Goal: Find specific page/section: Find specific page/section

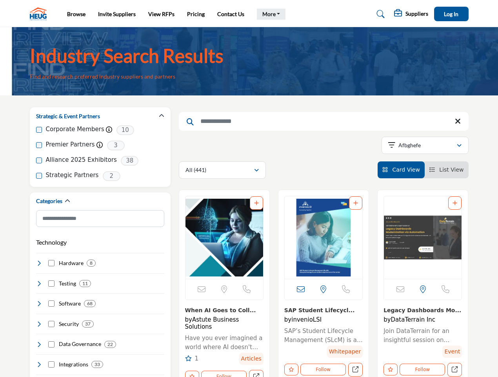
click at [270, 14] on link "More" at bounding box center [271, 14] width 29 height 11
click at [452, 14] on span "Log In" at bounding box center [451, 14] width 15 height 7
click at [162, 116] on icon "button" at bounding box center [161, 115] width 5 height 5
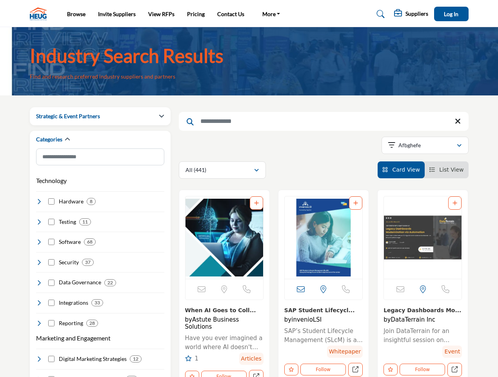
click at [100, 145] on div "Categories" at bounding box center [100, 140] width 128 height 18
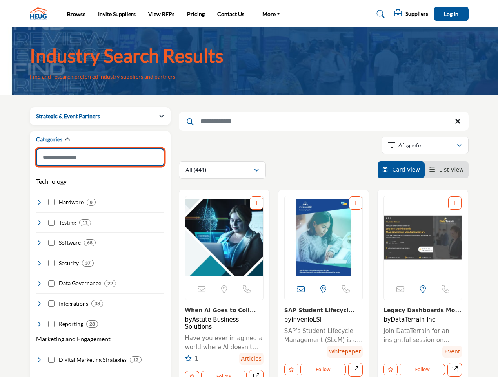
click at [100, 160] on input "Search Category" at bounding box center [100, 157] width 128 height 18
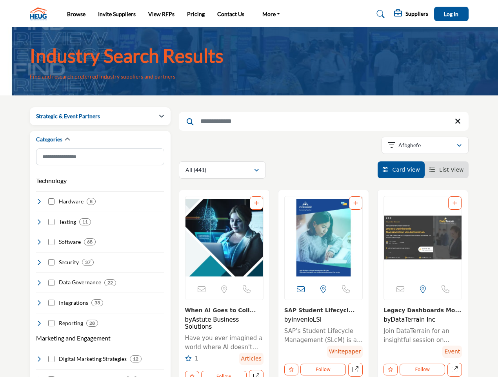
click at [100, 176] on div "Technology Clear Hardware 8" at bounding box center [100, 249] width 128 height 155
click at [67, 201] on h4 "Hardware" at bounding box center [71, 201] width 25 height 8
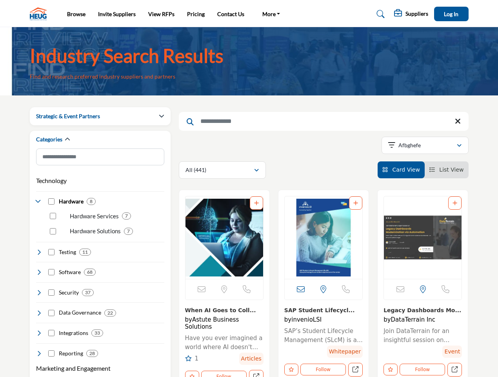
click at [66, 288] on h4 "Security" at bounding box center [69, 292] width 20 height 8
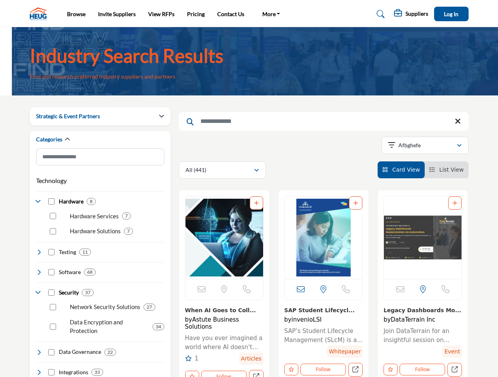
click at [64, 283] on div "Security 37" at bounding box center [100, 289] width 128 height 15
